Goal: Information Seeking & Learning: Learn about a topic

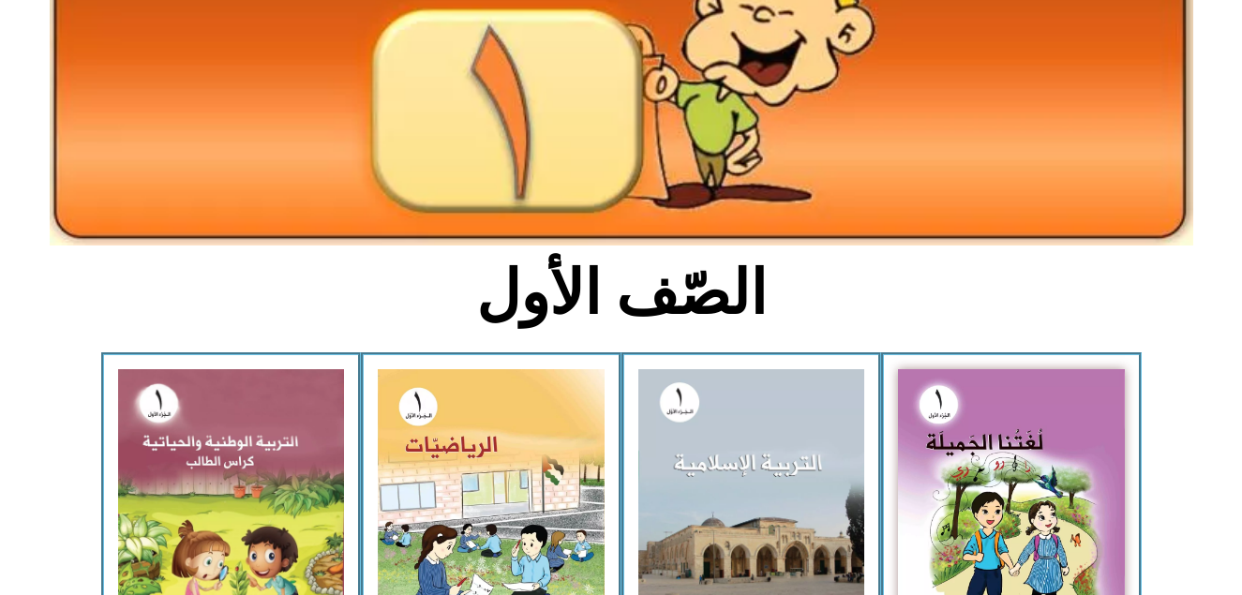
scroll to position [263, 0]
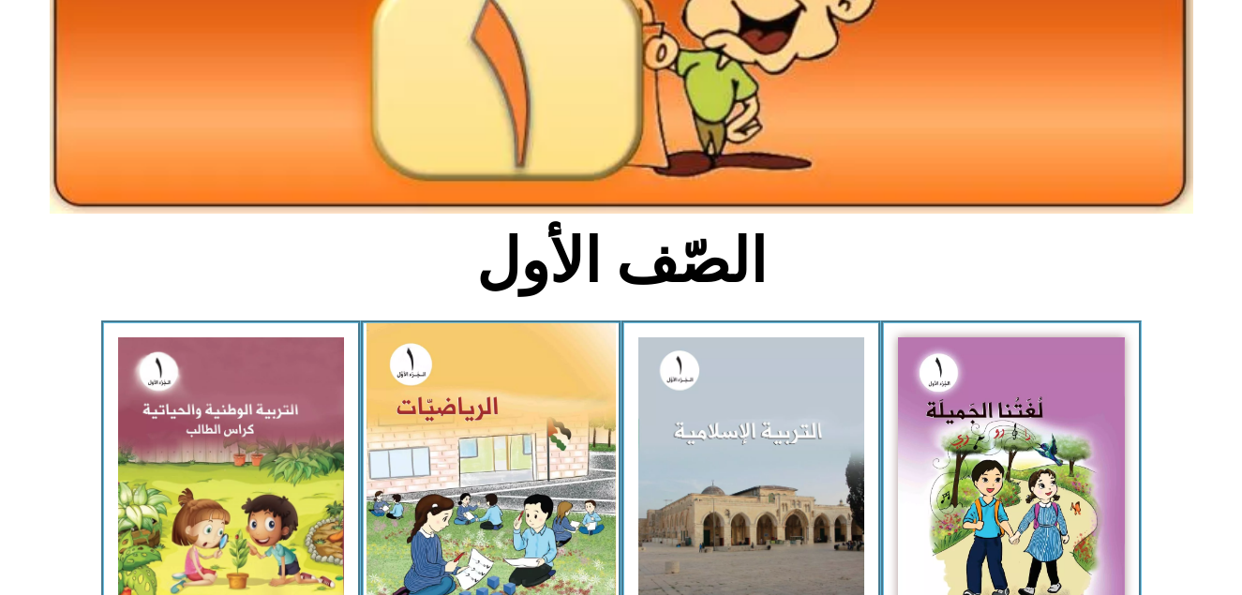
click at [447, 374] on img at bounding box center [491, 480] width 249 height 312
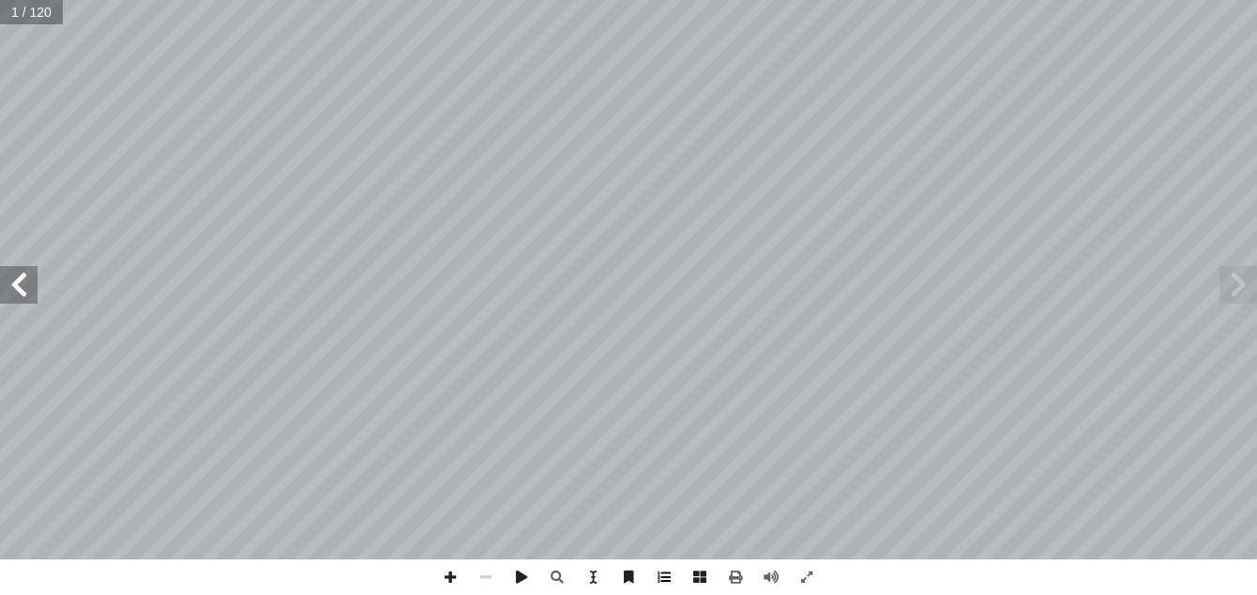
click at [662, 572] on span at bounding box center [664, 578] width 36 height 36
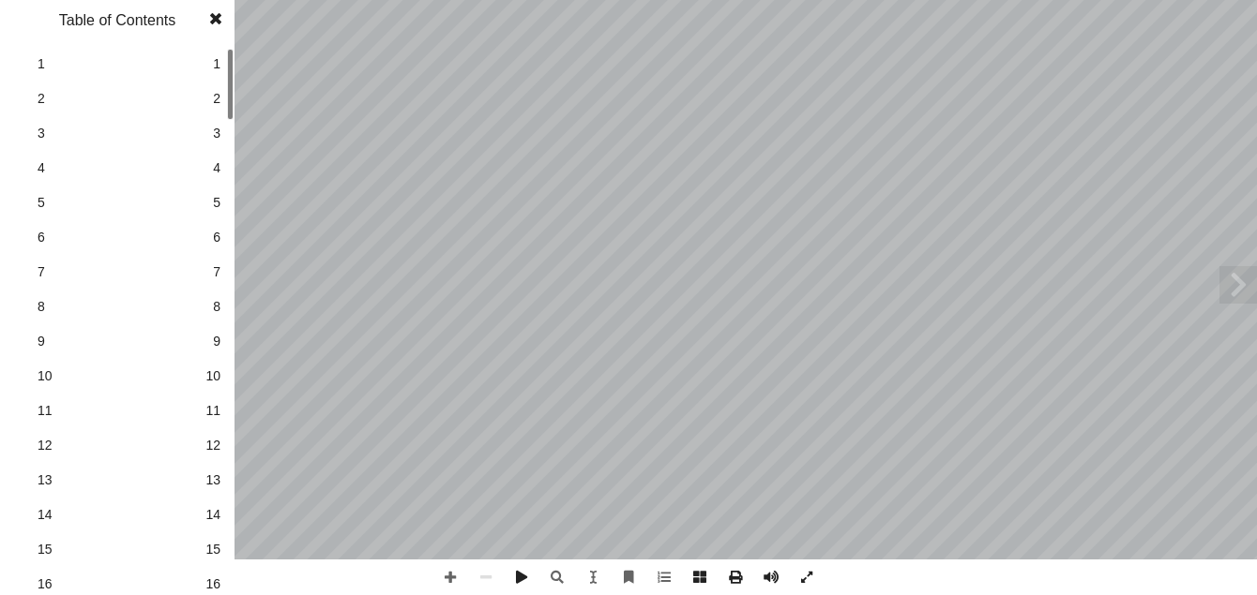
click at [193, 466] on link "15 15" at bounding box center [114, 449] width 211 height 35
click at [232, 250] on div at bounding box center [230, 220] width 7 height 71
click at [218, 305] on span "38" at bounding box center [212, 310] width 15 height 20
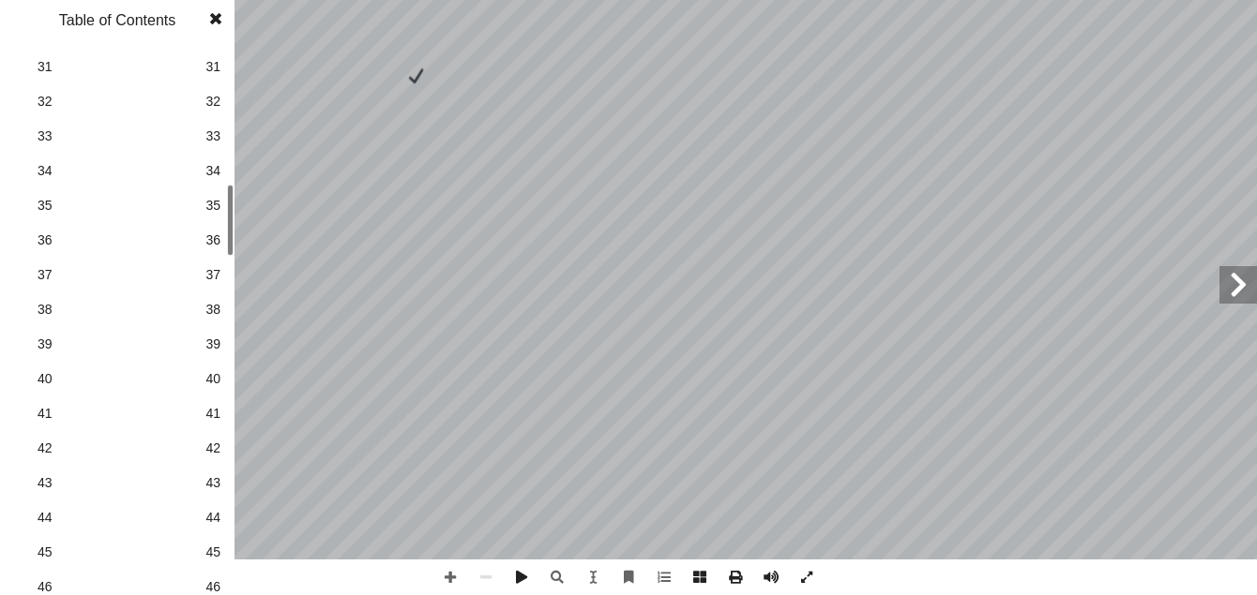
click at [216, 15] on span at bounding box center [216, 19] width 34 height 38
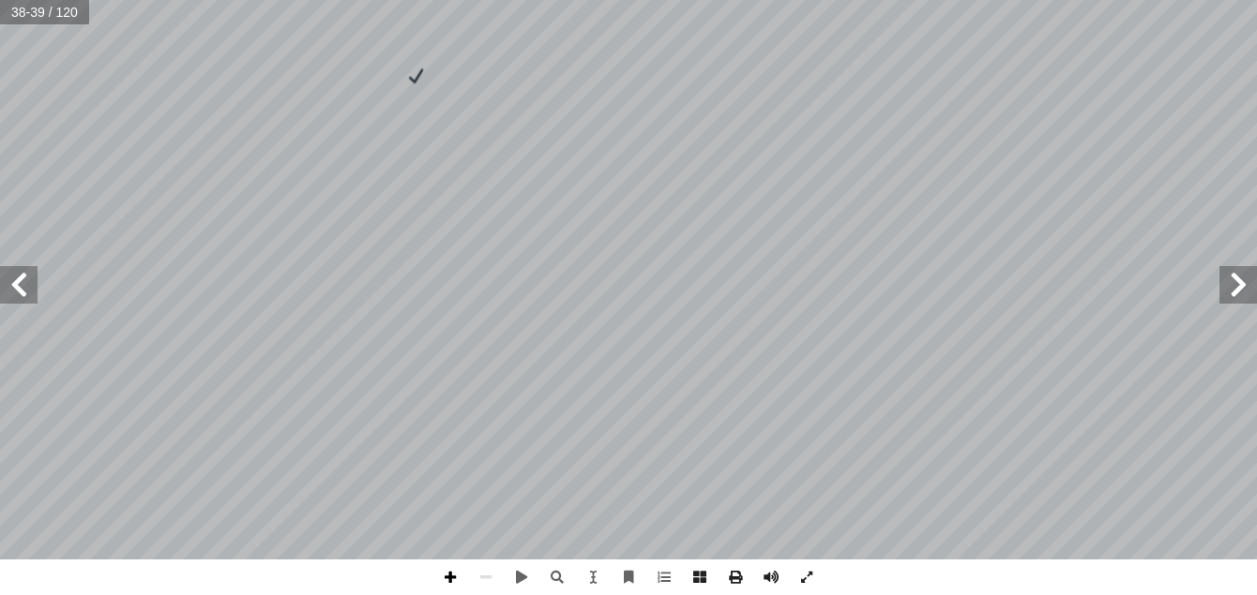
click at [448, 575] on span at bounding box center [450, 578] width 36 height 36
